Goal: Task Accomplishment & Management: Use online tool/utility

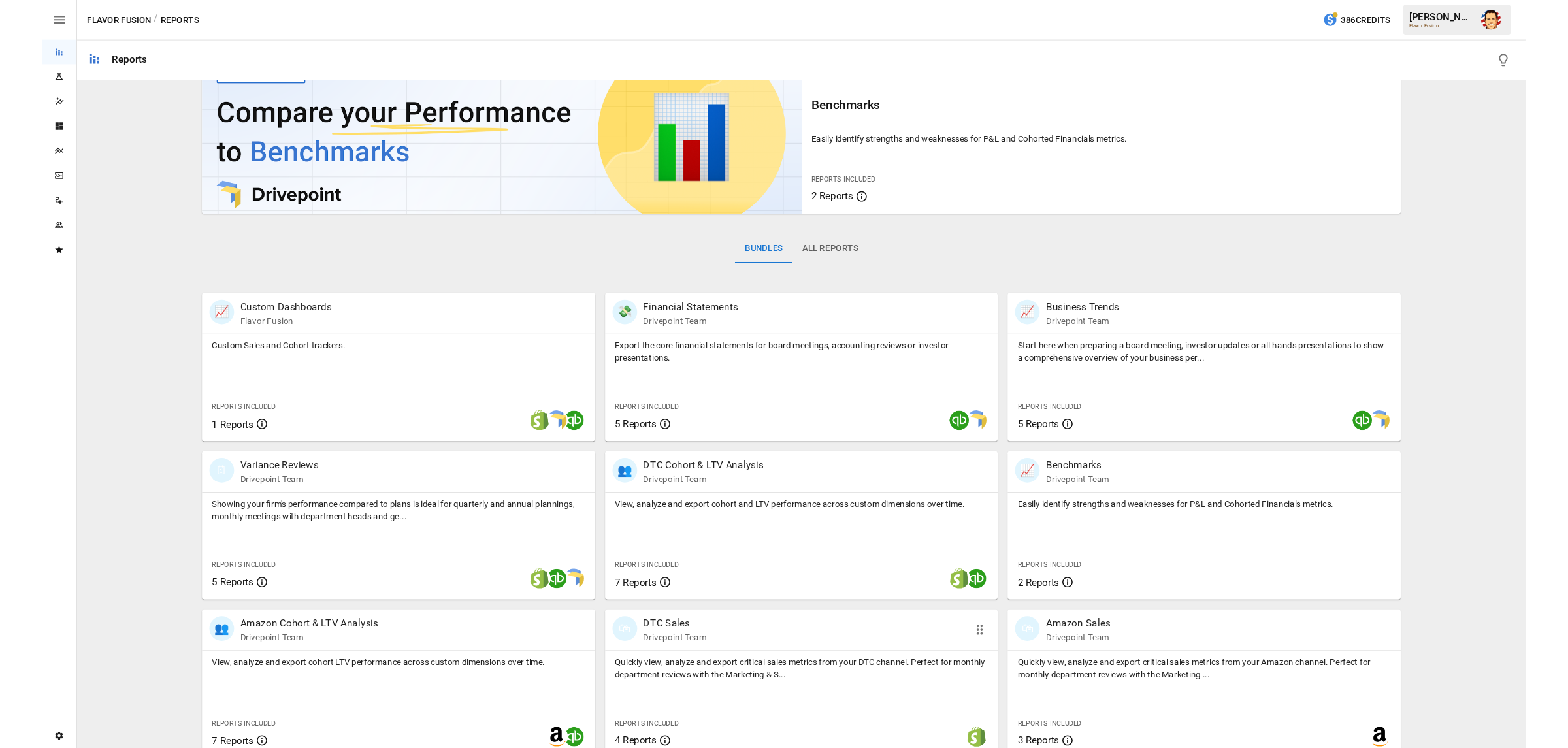
scroll to position [45, 0]
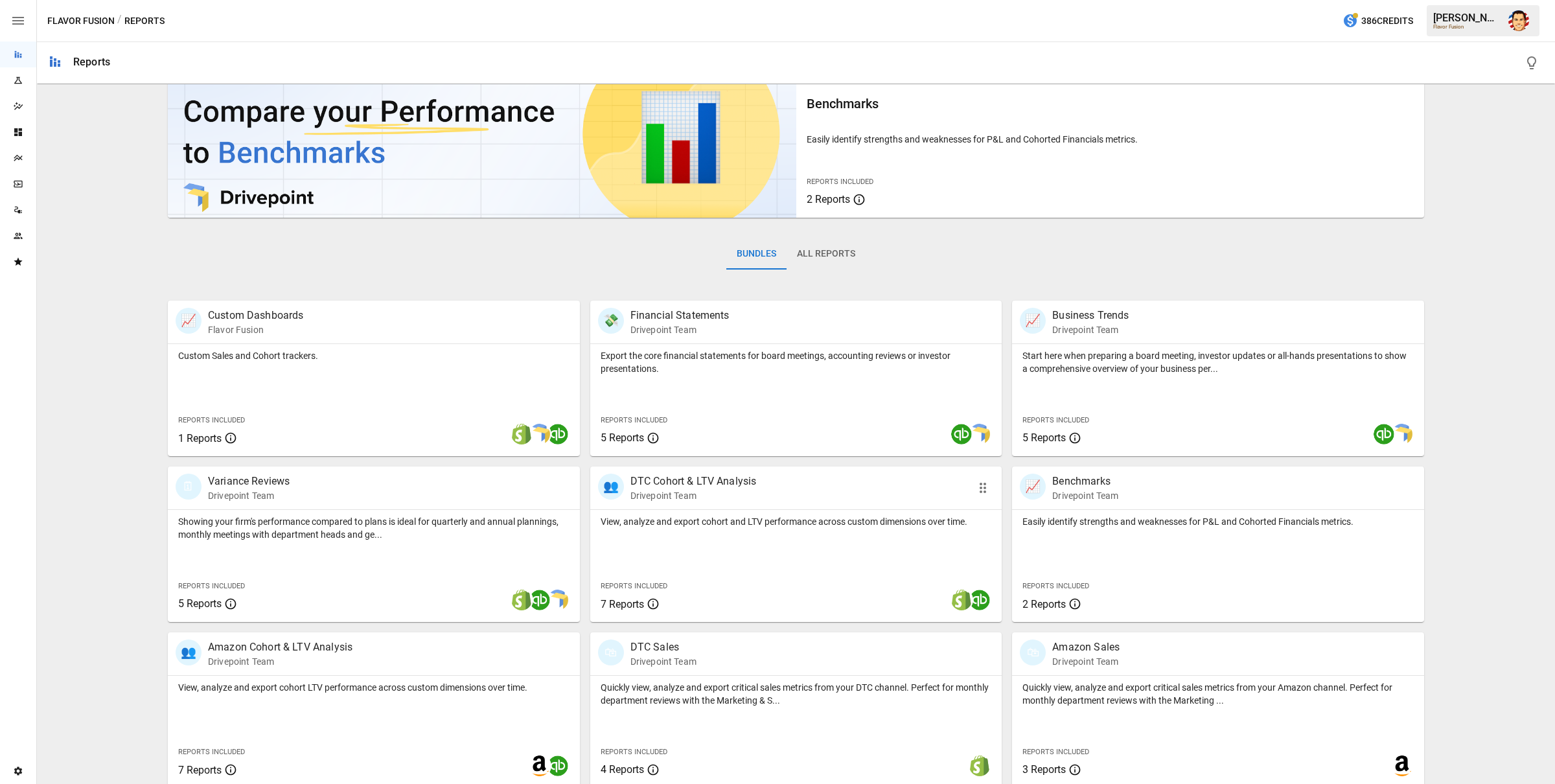
click at [744, 518] on p "View, analyze and export cohort and LTV performance across custom dimensions ov…" at bounding box center [796, 521] width 391 height 13
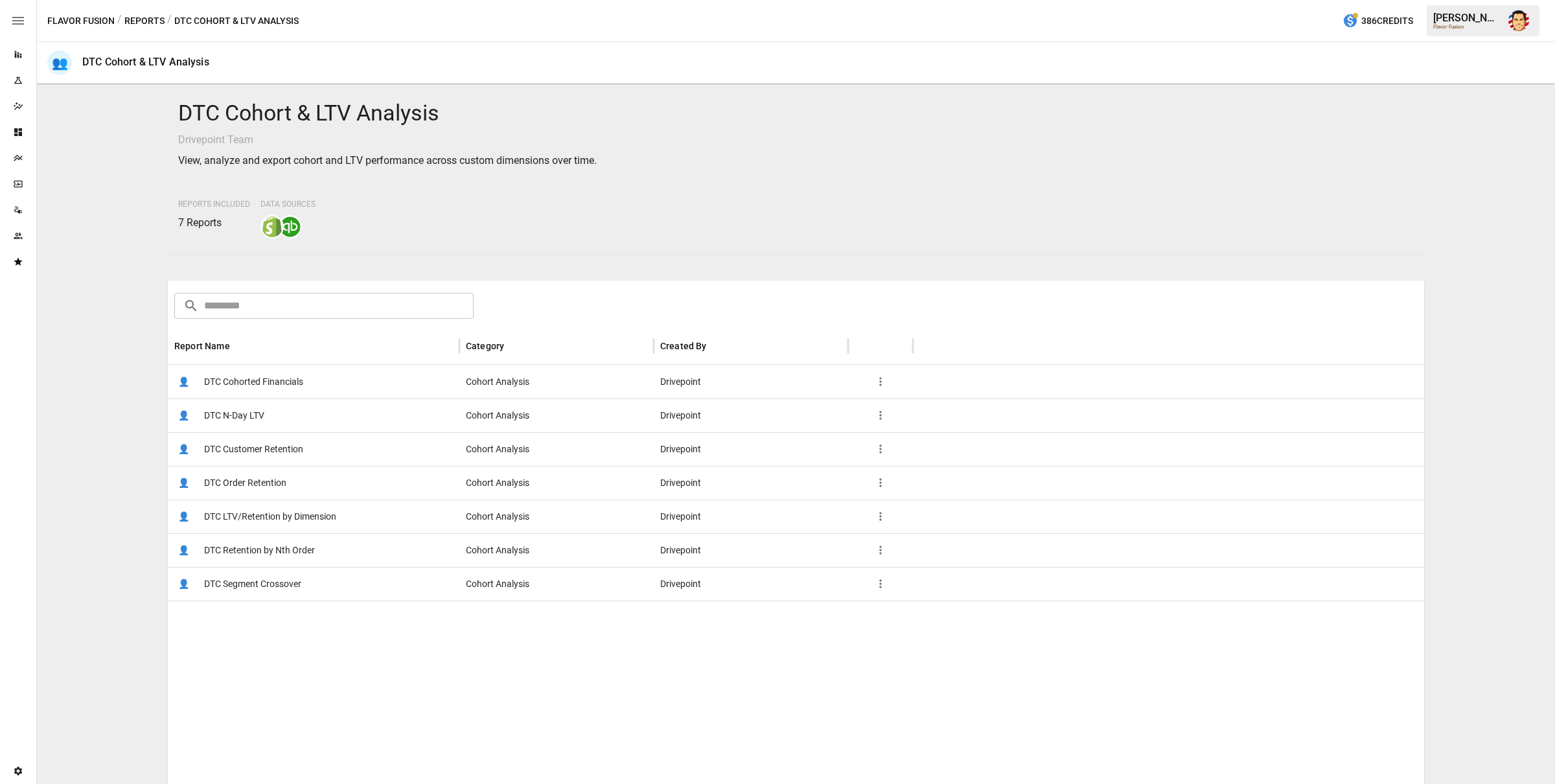
click at [267, 388] on span "DTC Cohorted Financials" at bounding box center [254, 381] width 99 height 33
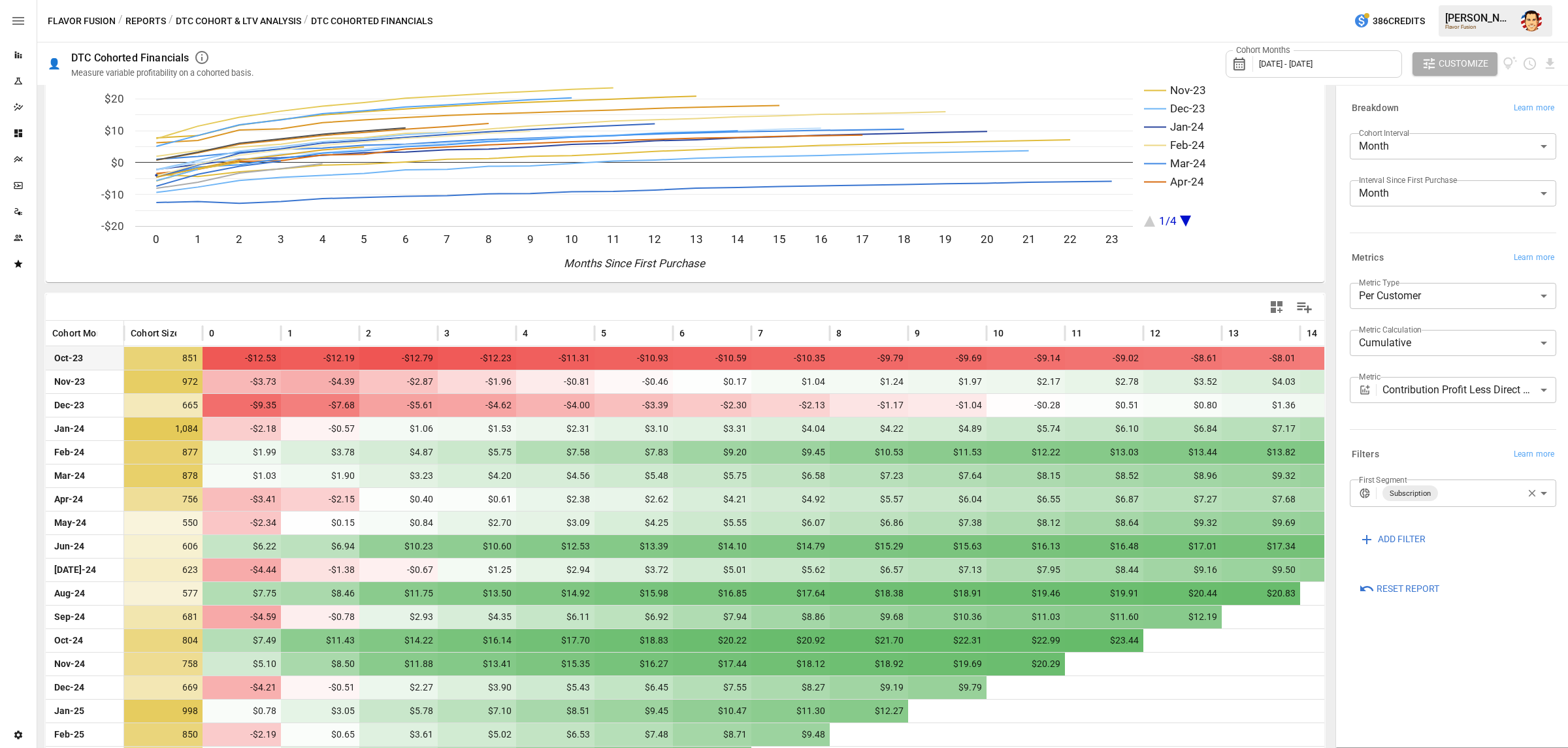
scroll to position [76, 0]
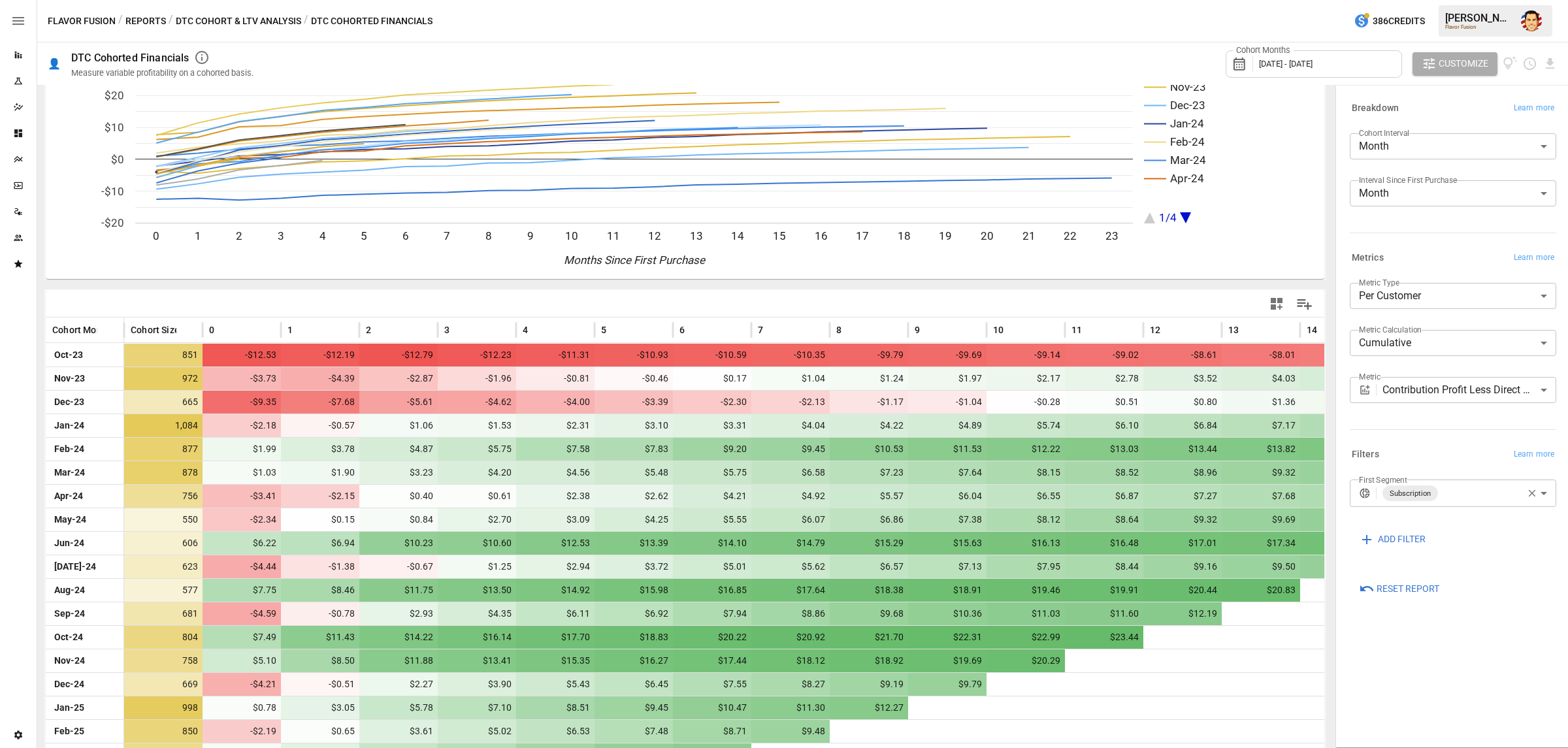
click at [1427, 0] on body "Reports Experiments Dazzler Studio Dashboards Plans SmartModel ™ Data Sources T…" at bounding box center [784, 0] width 1568 height 0
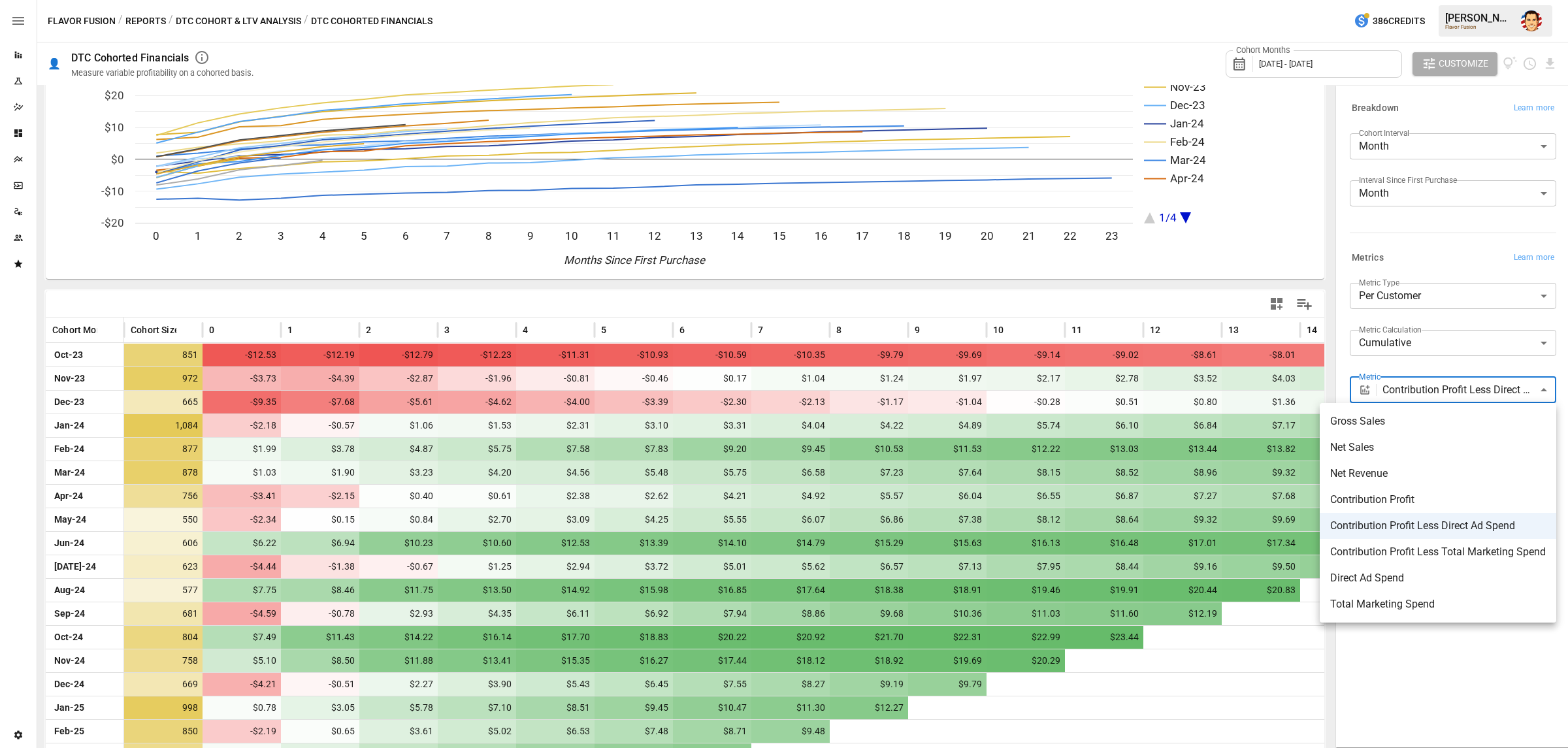
click at [1426, 388] on div at bounding box center [784, 374] width 1568 height 748
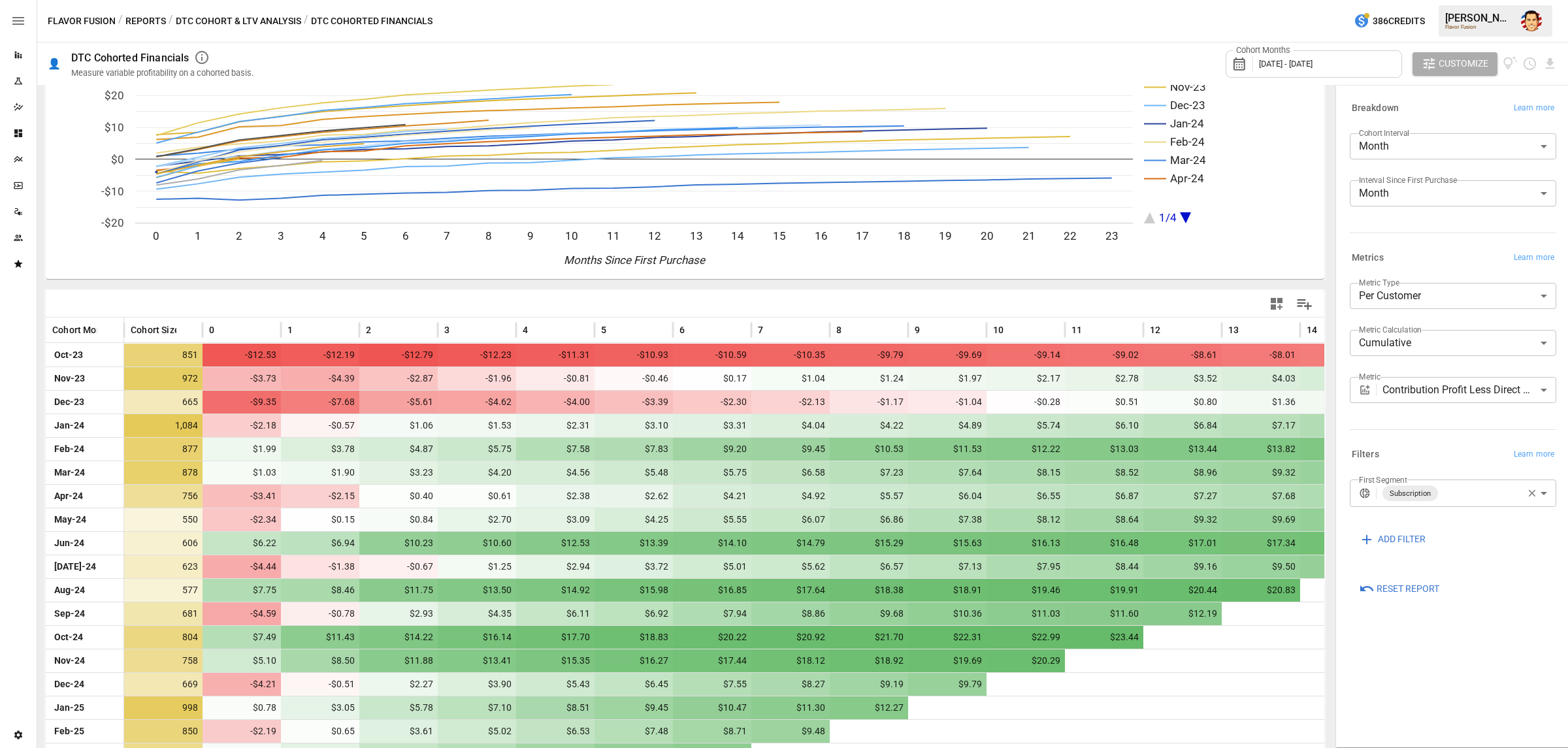
click at [1414, 365] on div "**********" at bounding box center [1453, 347] width 206 height 36
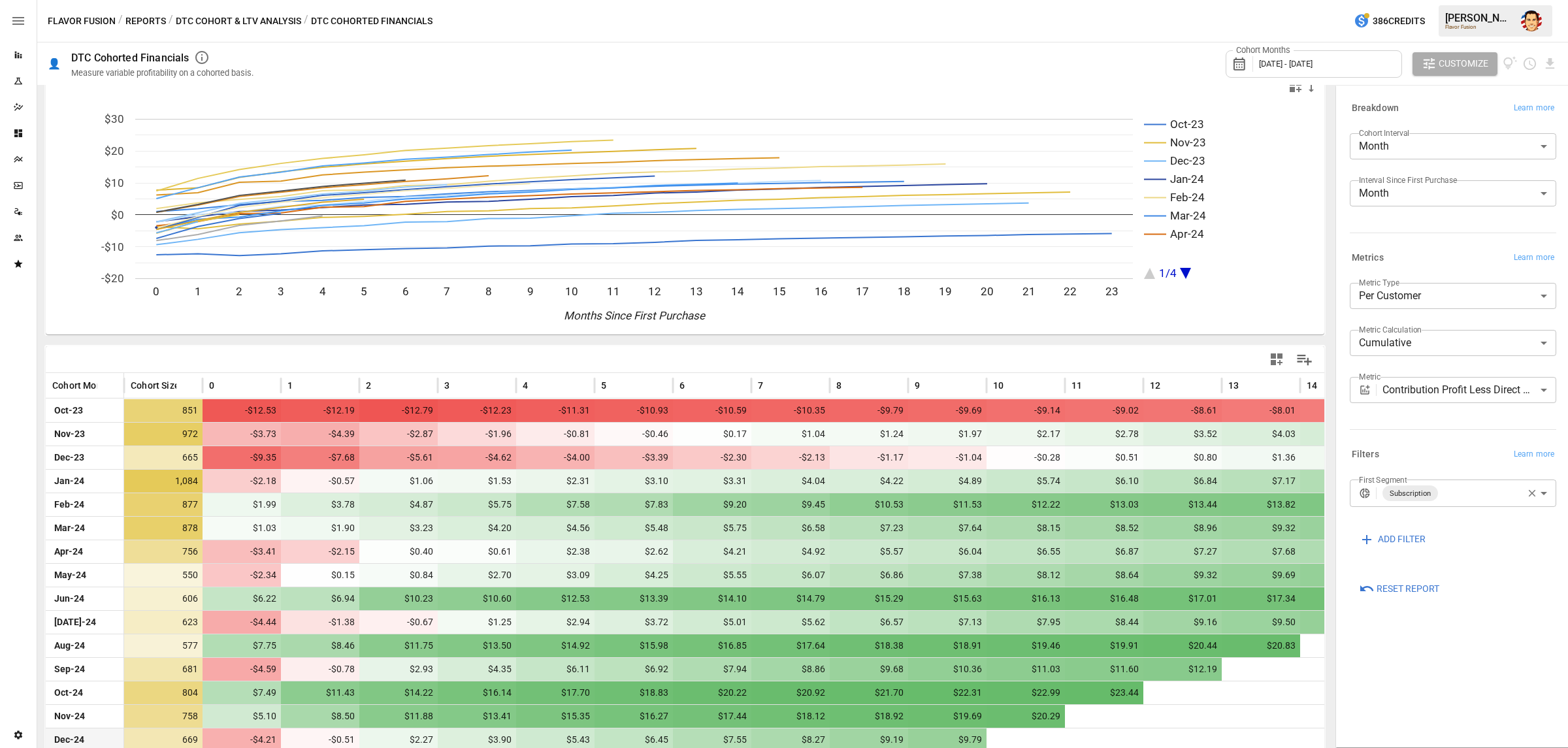
scroll to position [0, 0]
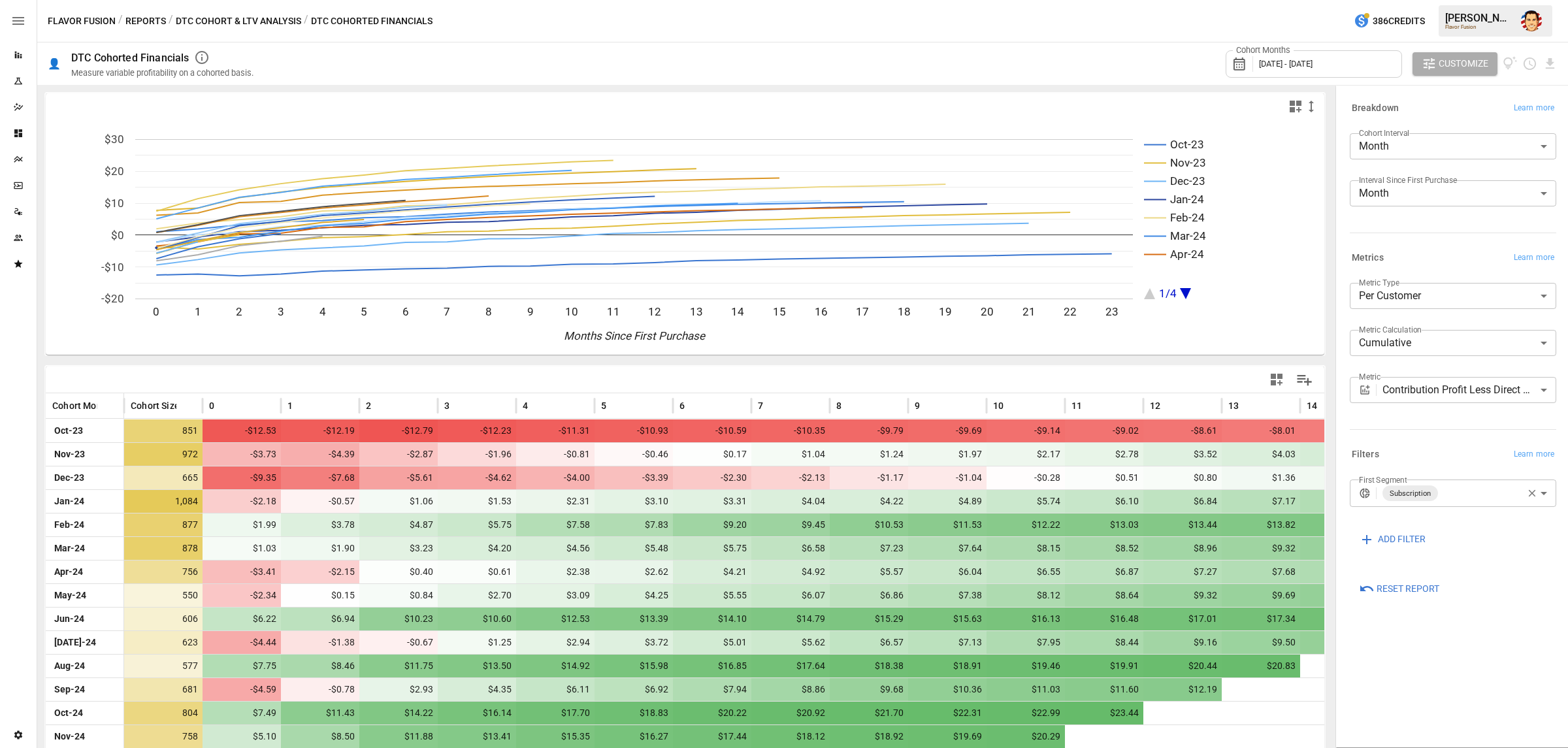
click at [21, 210] on icon "Data Sources" at bounding box center [19, 211] width 11 height 11
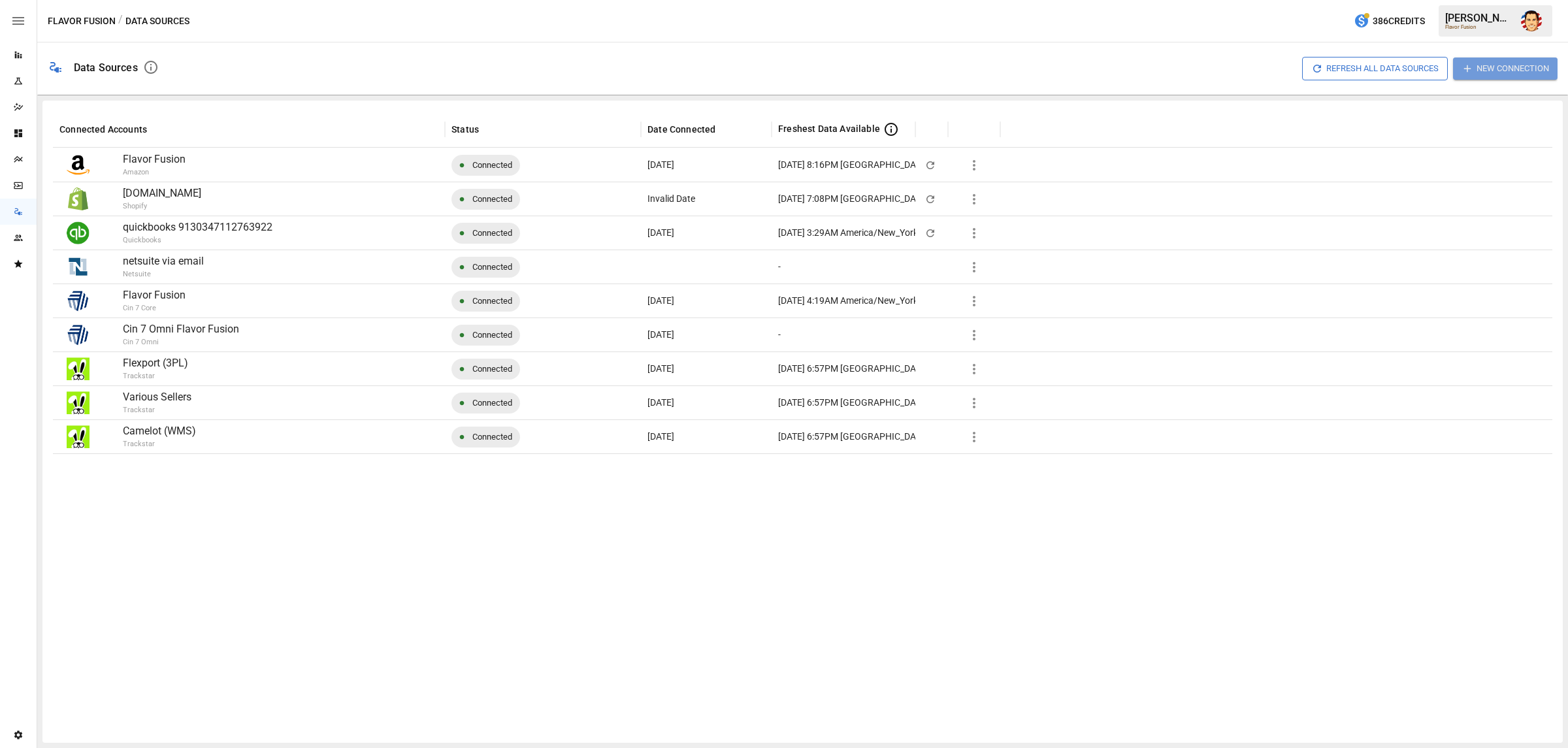
click at [1489, 74] on button "New Connection" at bounding box center [1505, 68] width 105 height 21
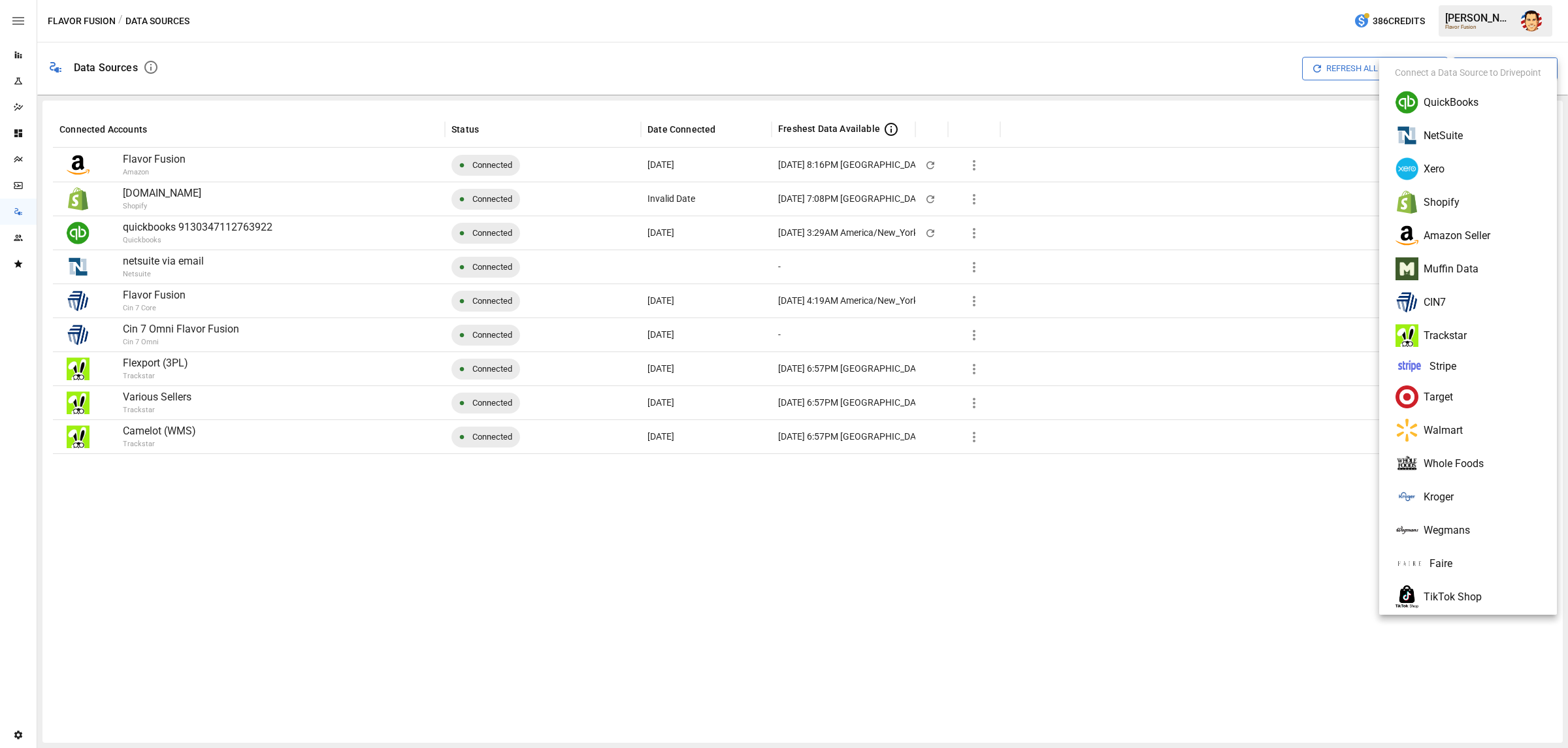
click at [1198, 42] on div at bounding box center [784, 374] width 1568 height 748
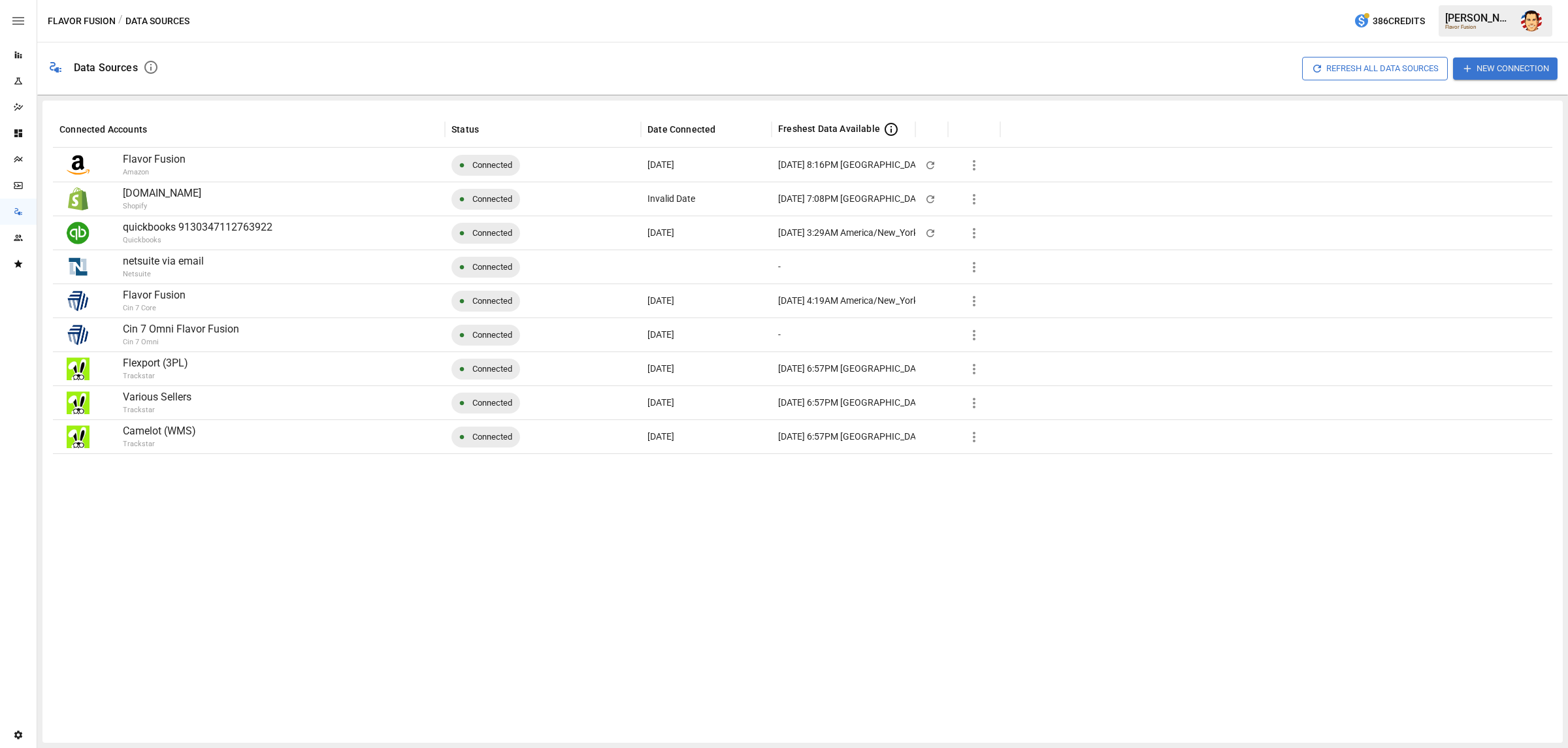
click at [1092, 48] on div "Refresh All Data Sources New Connection" at bounding box center [863, 68] width 1388 height 42
click at [19, 60] on icon "Reports" at bounding box center [19, 55] width 11 height 11
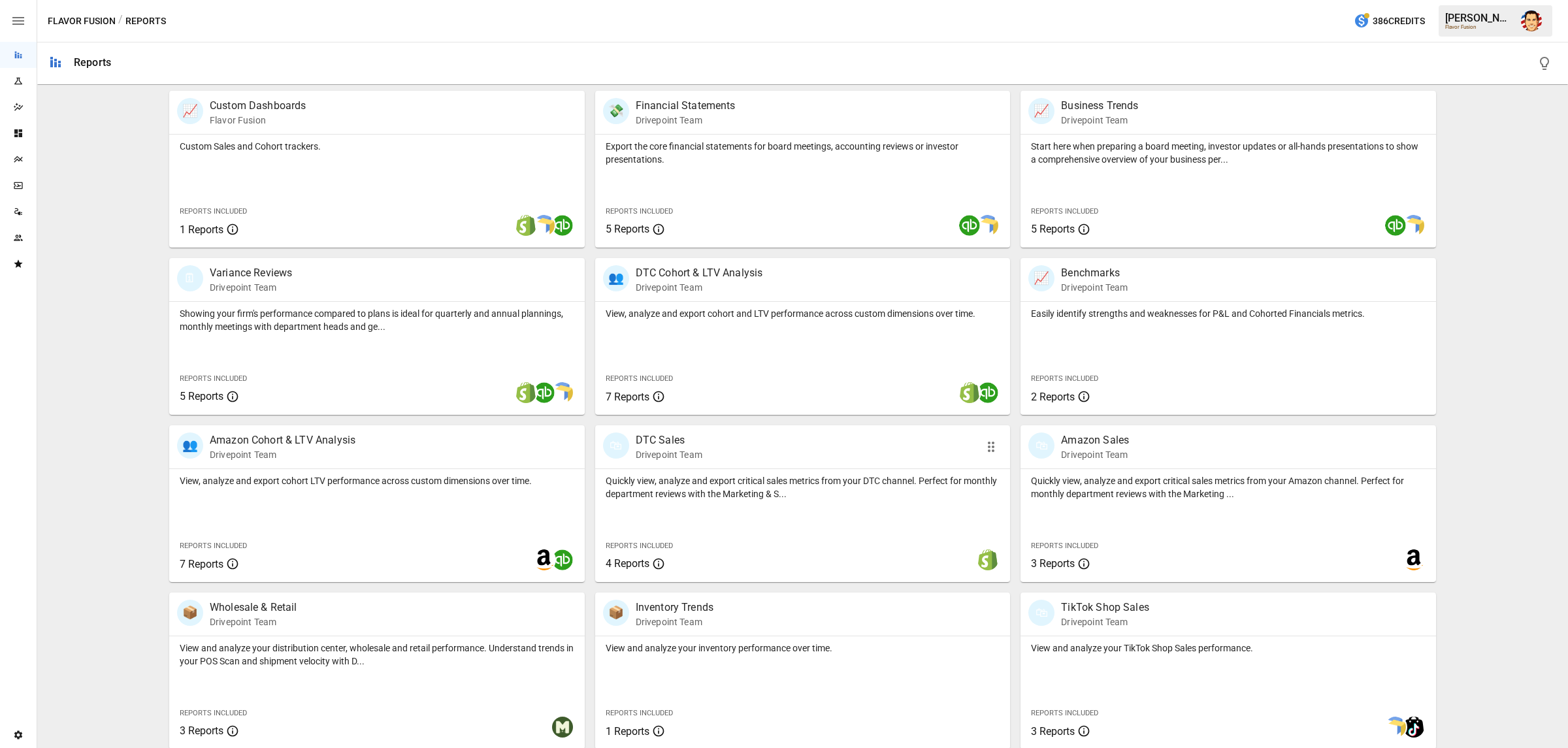
scroll to position [261, 0]
click at [23, 162] on div "Plans" at bounding box center [18, 160] width 36 height 11
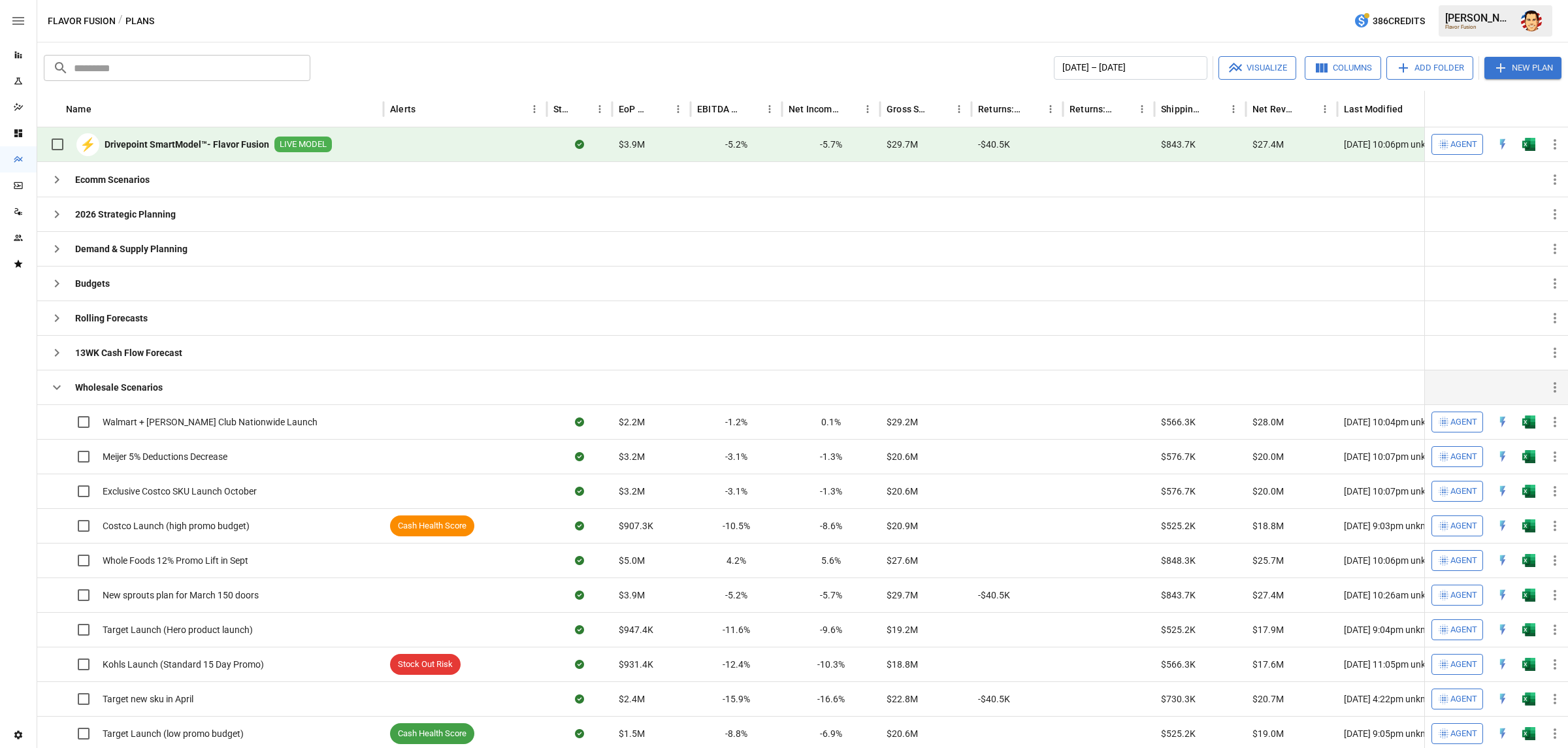
click at [55, 391] on icon "button" at bounding box center [57, 387] width 16 height 16
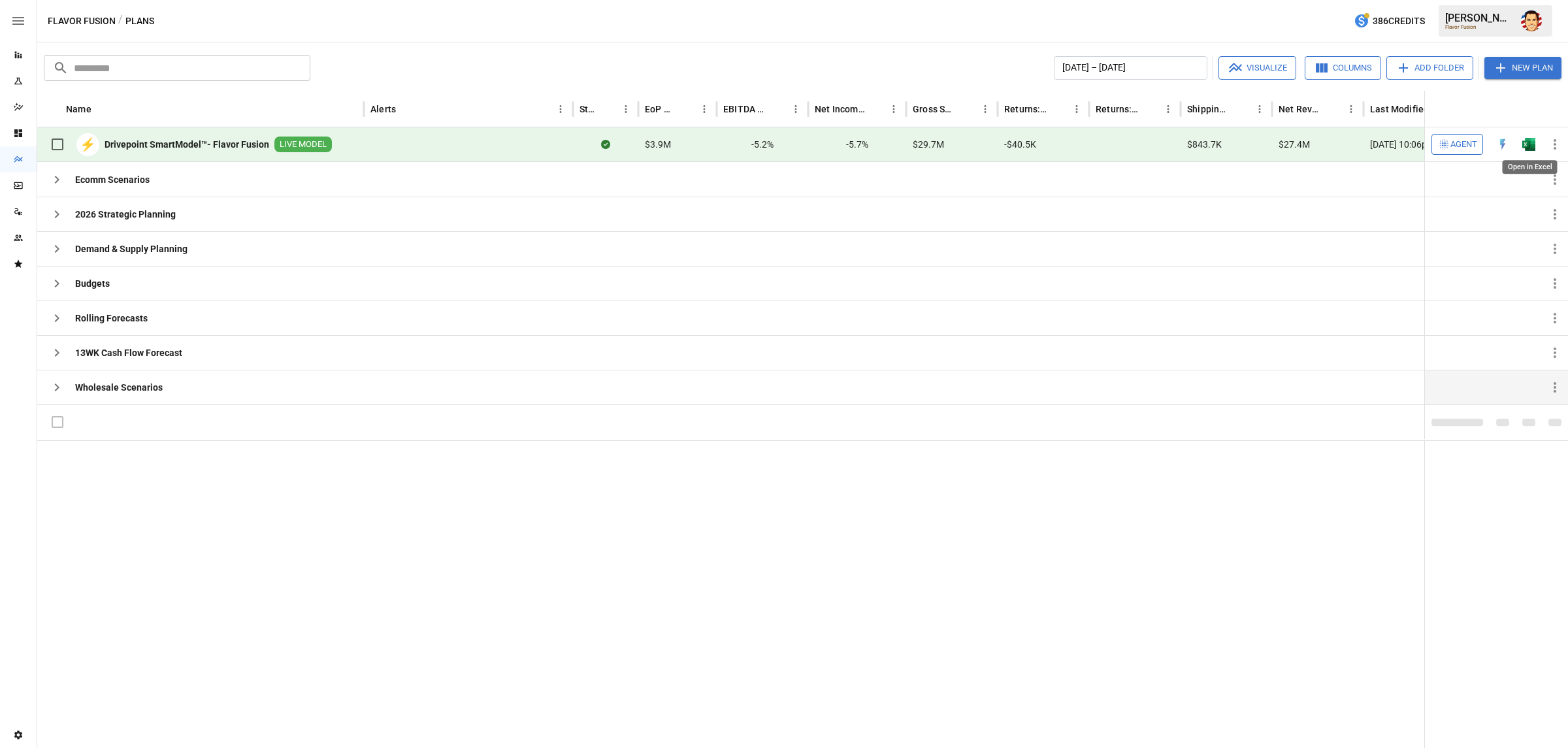
click at [1527, 143] on img "Open in Excel" at bounding box center [1528, 144] width 13 height 13
